Goal: Task Accomplishment & Management: Complete application form

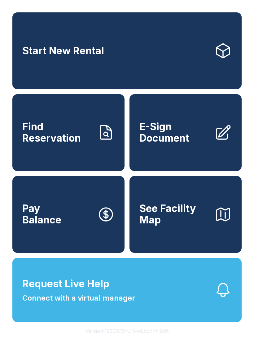
click at [154, 171] on link "E-Sign Document" at bounding box center [186, 132] width 112 height 77
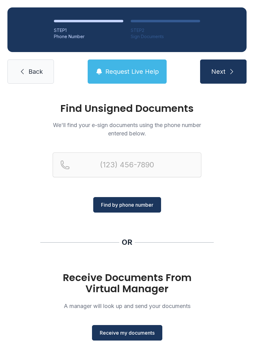
click at [226, 72] on button "Next" at bounding box center [223, 72] width 47 height 24
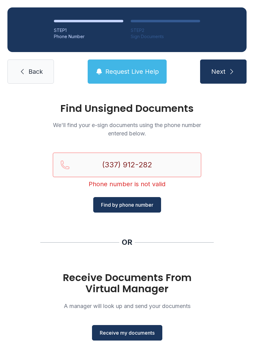
type input "[PHONE_NUMBER]"
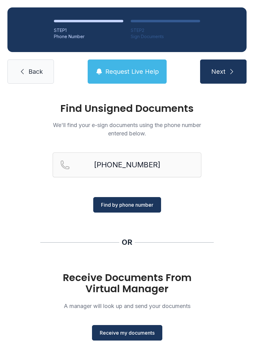
click at [37, 76] on link "Back" at bounding box center [30, 72] width 47 height 24
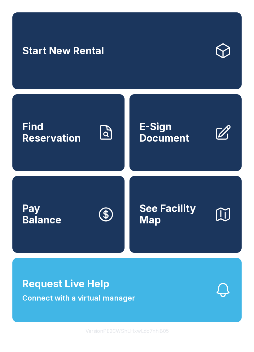
click at [190, 144] on span "E-Sign Document" at bounding box center [175, 132] width 70 height 23
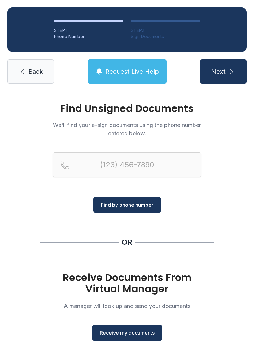
click at [132, 339] on button "Receive my documents" at bounding box center [127, 333] width 70 height 16
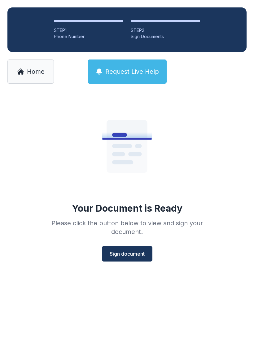
click at [128, 256] on span "Sign document" at bounding box center [127, 253] width 35 height 7
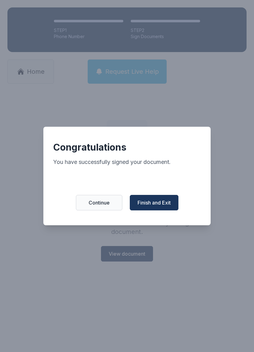
click at [151, 204] on span "Finish and Exit" at bounding box center [154, 202] width 33 height 7
